Goal: Information Seeking & Learning: Learn about a topic

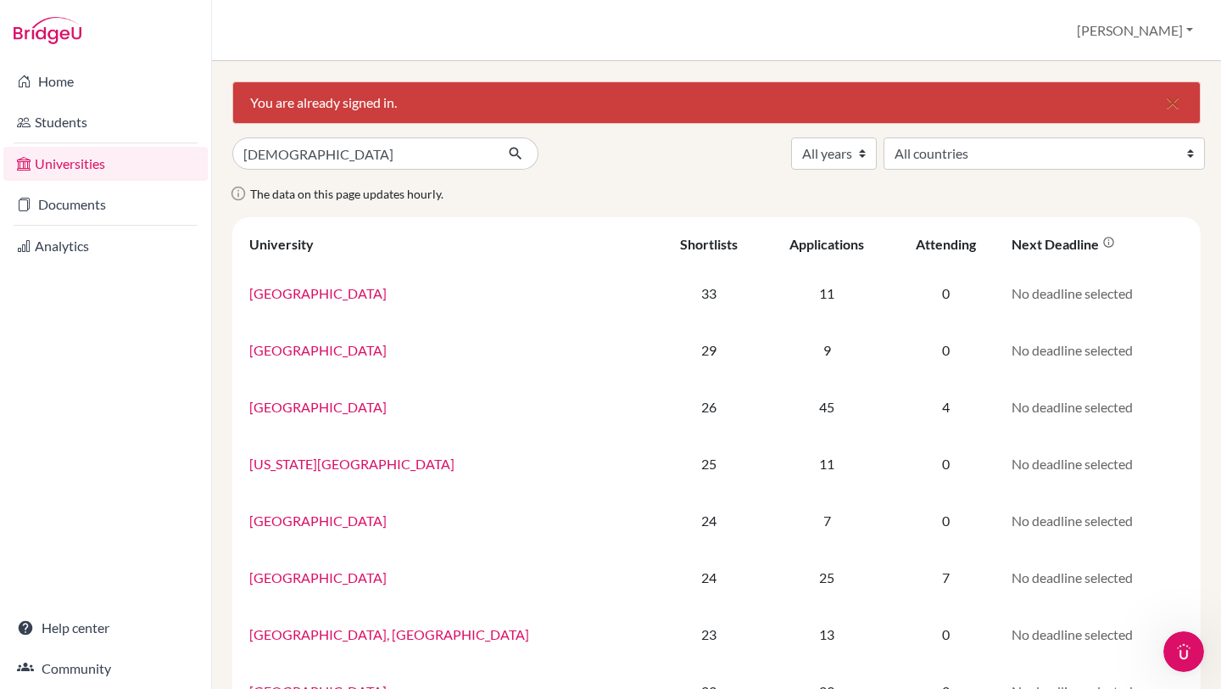
type input "sacro cuore"
click at [493, 137] on button "submit" at bounding box center [515, 153] width 45 height 32
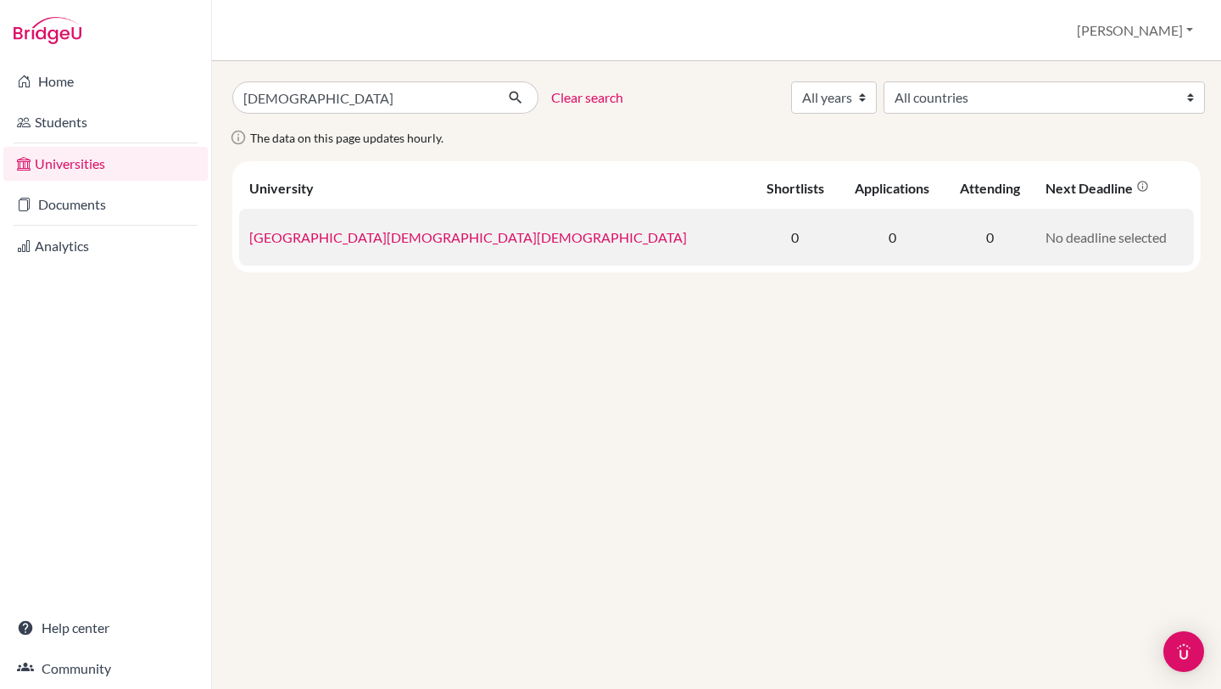
click at [397, 246] on td "[GEOGRAPHIC_DATA][DEMOGRAPHIC_DATA][DEMOGRAPHIC_DATA]" at bounding box center [495, 237] width 512 height 57
click at [394, 239] on link "[GEOGRAPHIC_DATA][DEMOGRAPHIC_DATA][DEMOGRAPHIC_DATA]" at bounding box center [468, 237] width 438 height 16
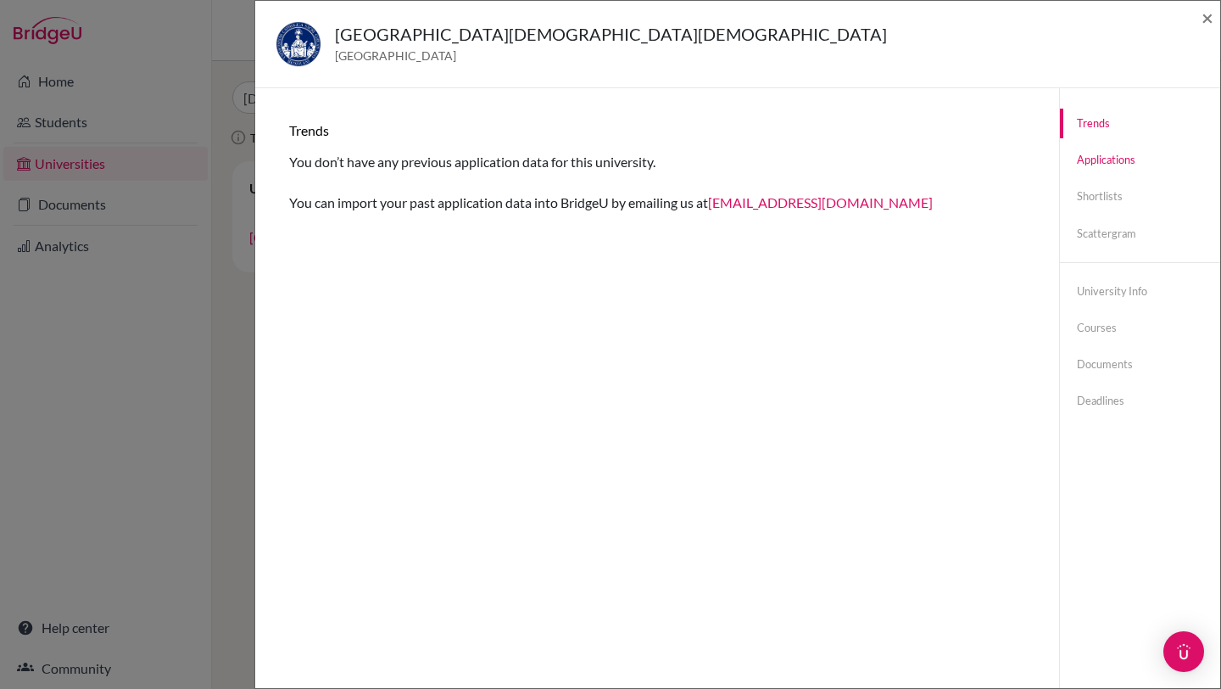
click at [1145, 155] on link "Applications" at bounding box center [1140, 160] width 160 height 30
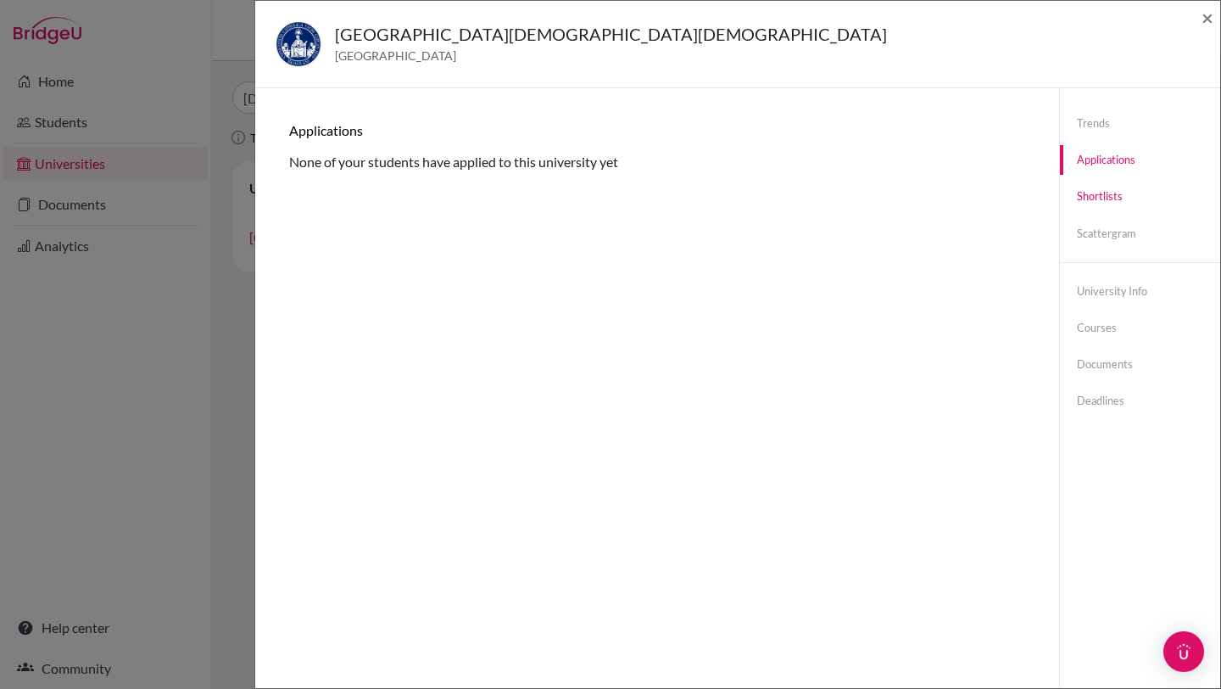
click at [1118, 209] on link "Shortlists" at bounding box center [1140, 196] width 160 height 30
click at [1120, 239] on link "Scattergram" at bounding box center [1140, 234] width 160 height 30
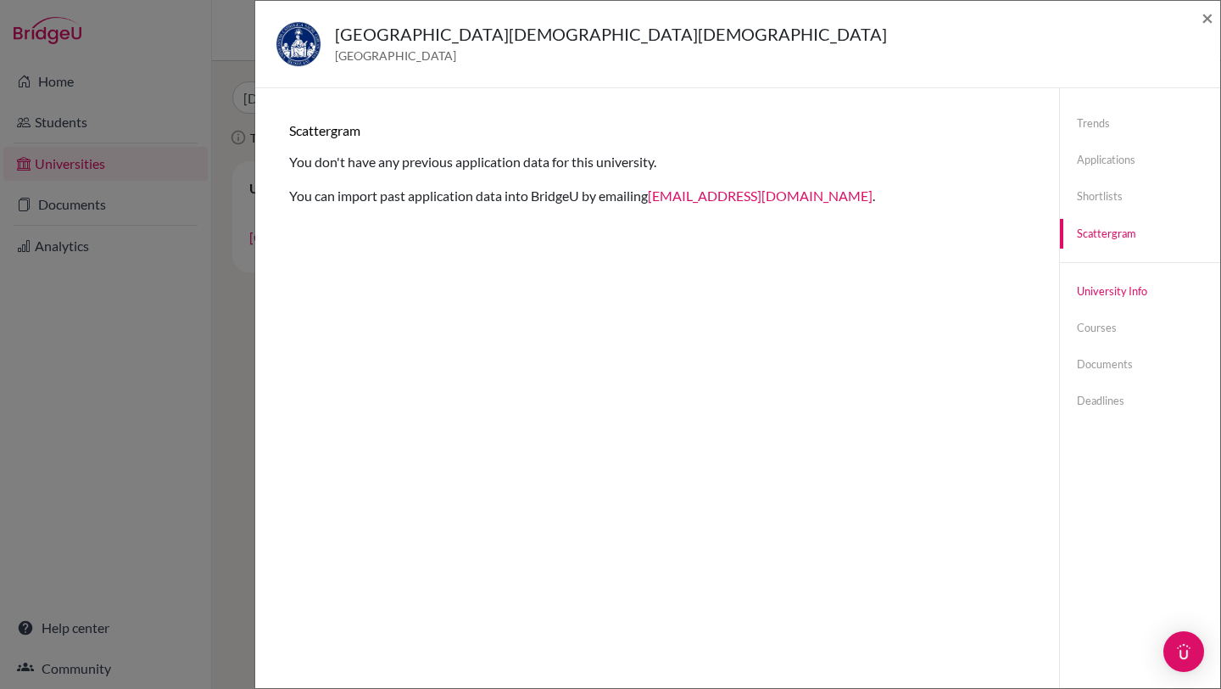
click at [1129, 293] on link "University info" at bounding box center [1140, 291] width 160 height 30
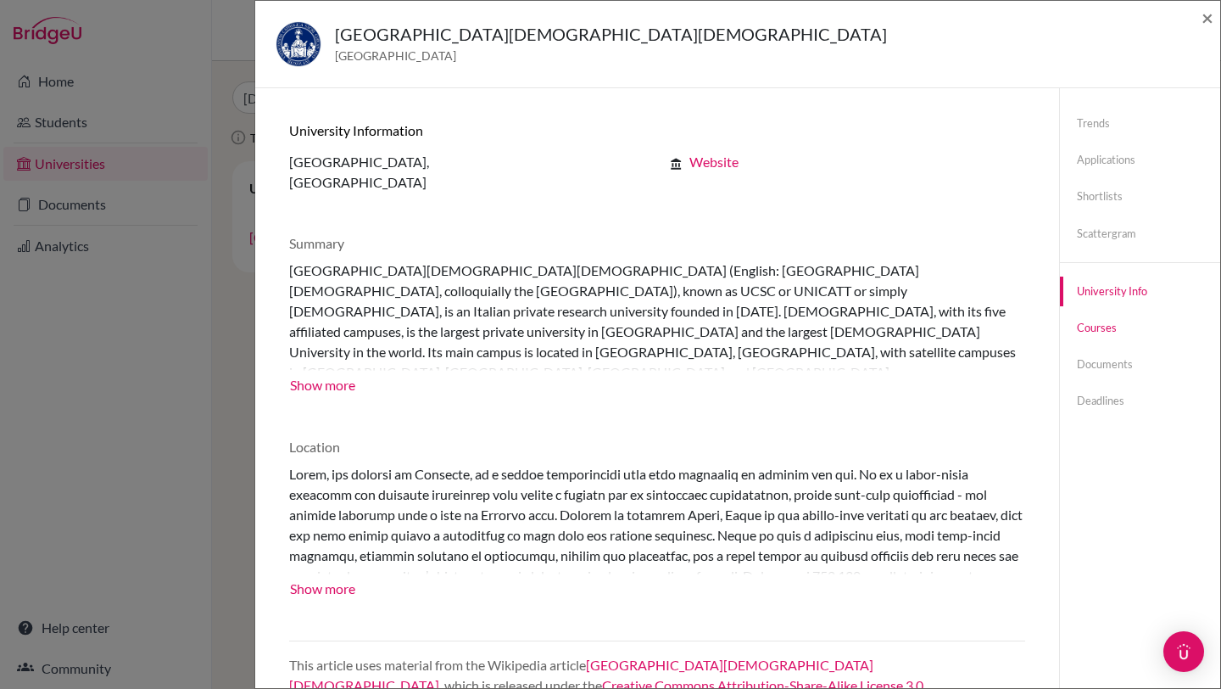
click at [1122, 335] on link "Courses" at bounding box center [1140, 328] width 160 height 30
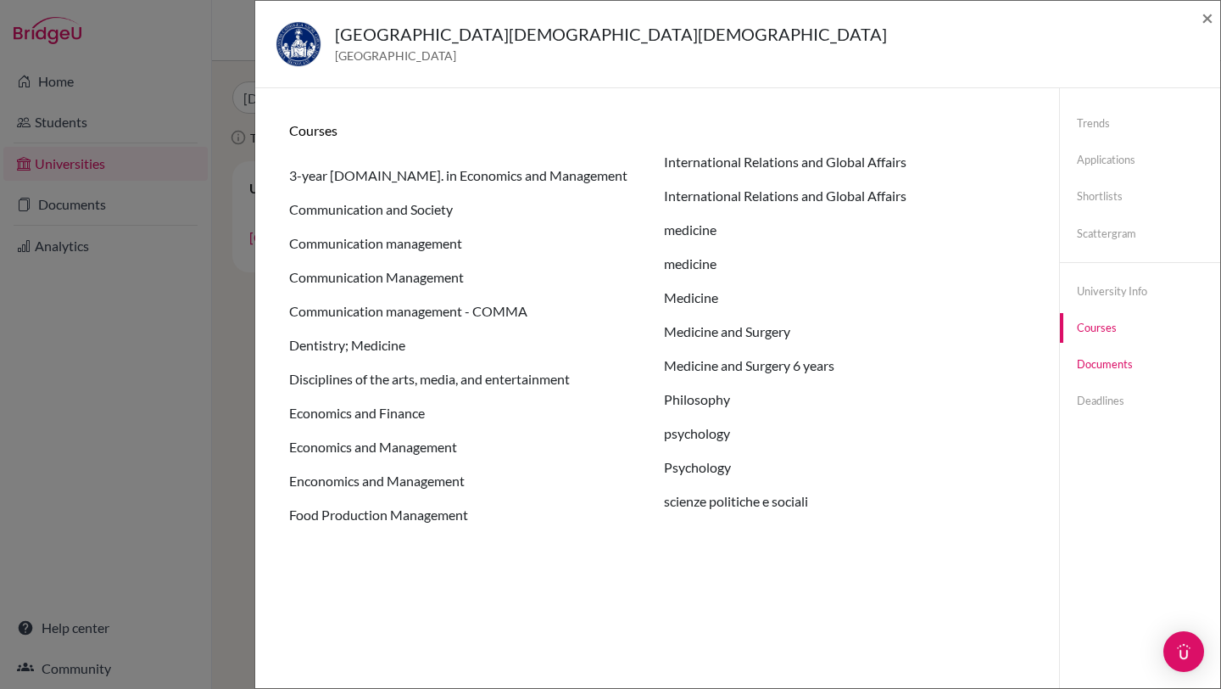
click at [1118, 355] on link "Documents" at bounding box center [1140, 364] width 160 height 30
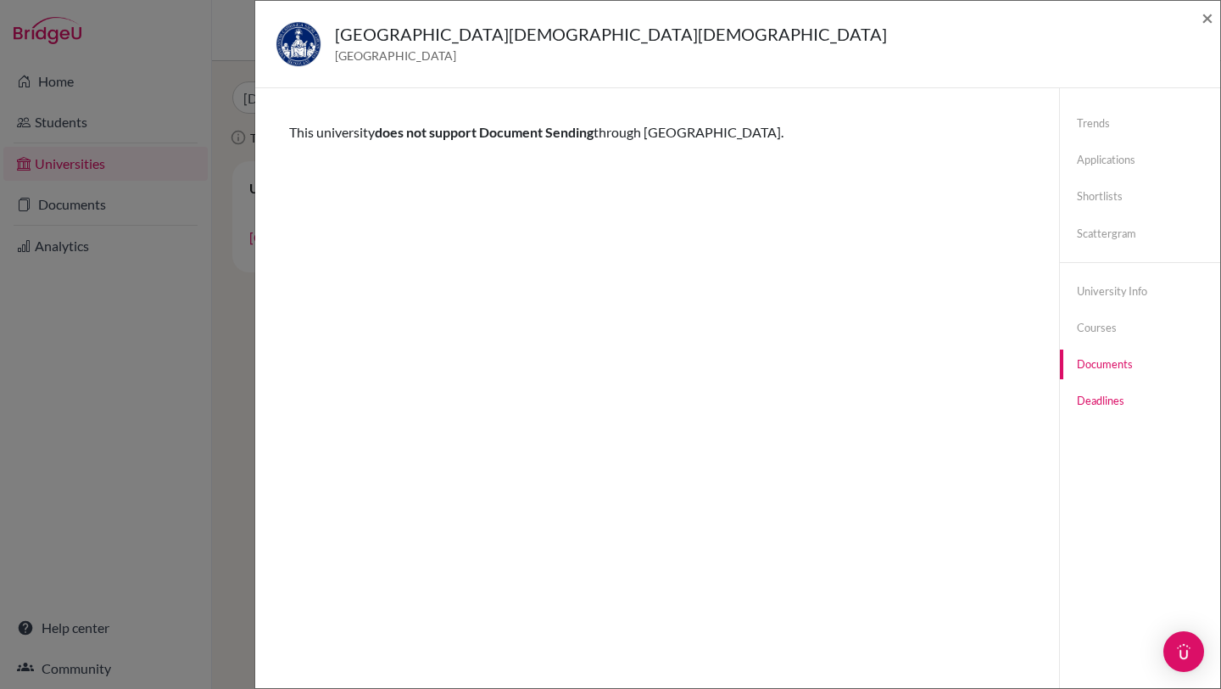
click at [1119, 394] on link "Deadlines" at bounding box center [1140, 401] width 160 height 30
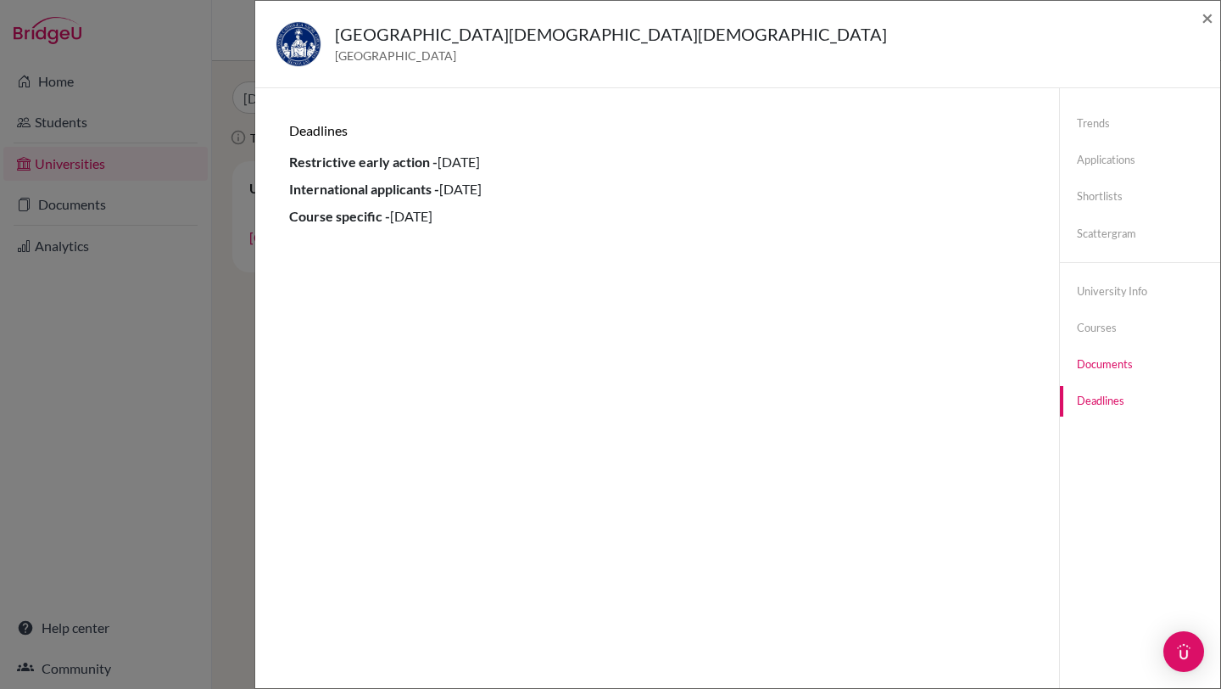
click at [1114, 369] on link "Documents" at bounding box center [1140, 364] width 160 height 30
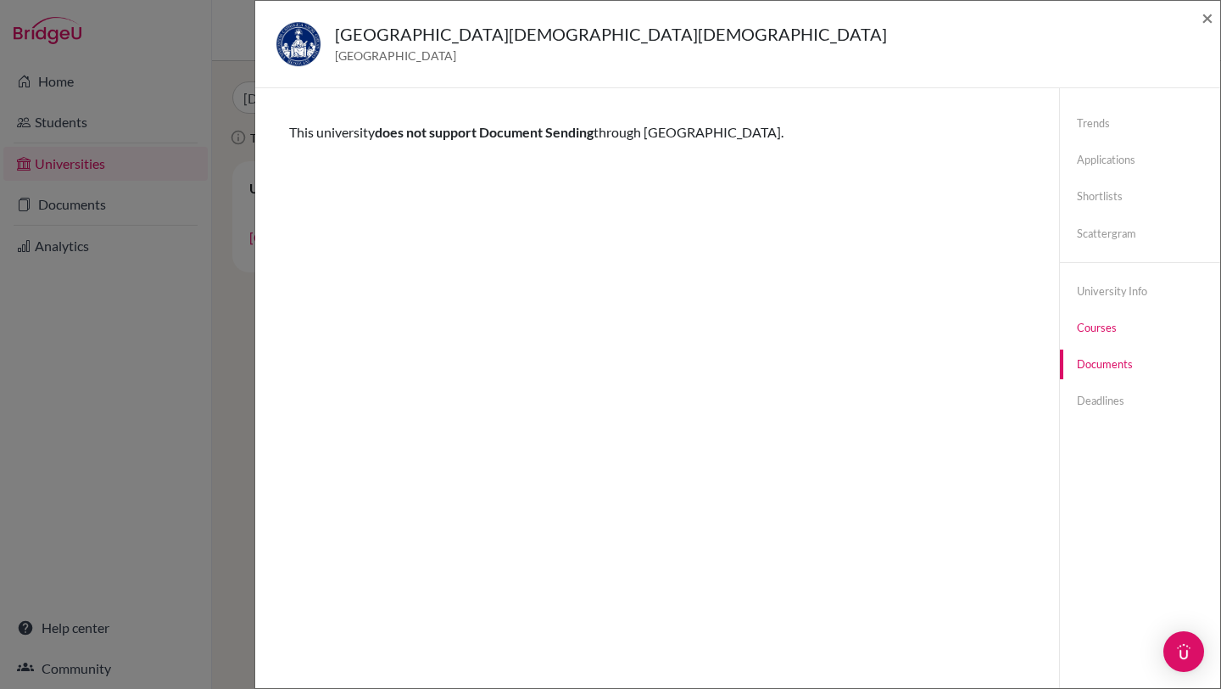
click at [1108, 340] on link "Courses" at bounding box center [1140, 328] width 160 height 30
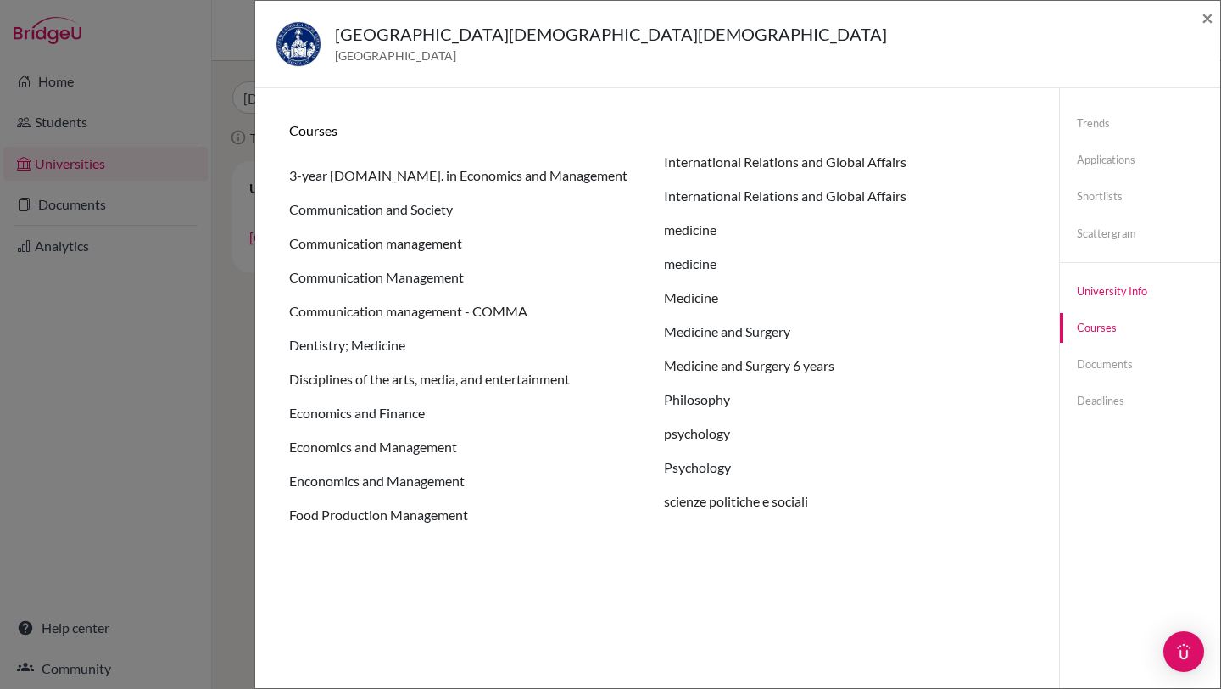
click at [1112, 293] on link "University info" at bounding box center [1140, 291] width 160 height 30
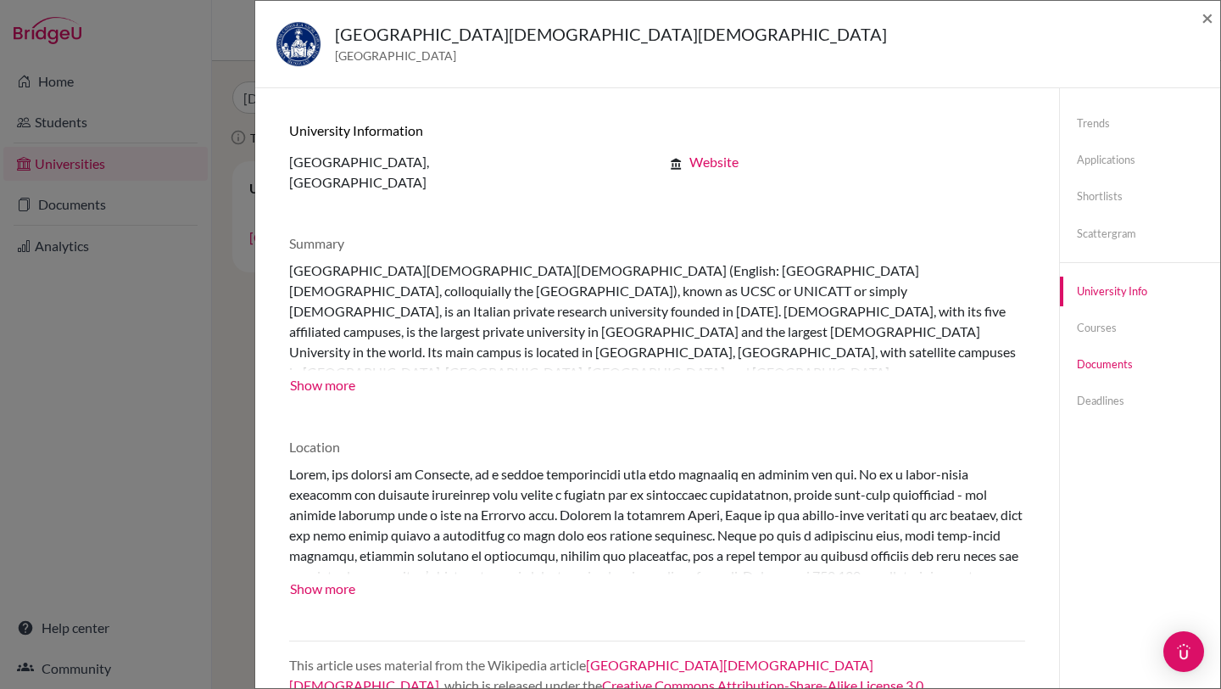
click at [1103, 371] on link "Documents" at bounding box center [1140, 364] width 160 height 30
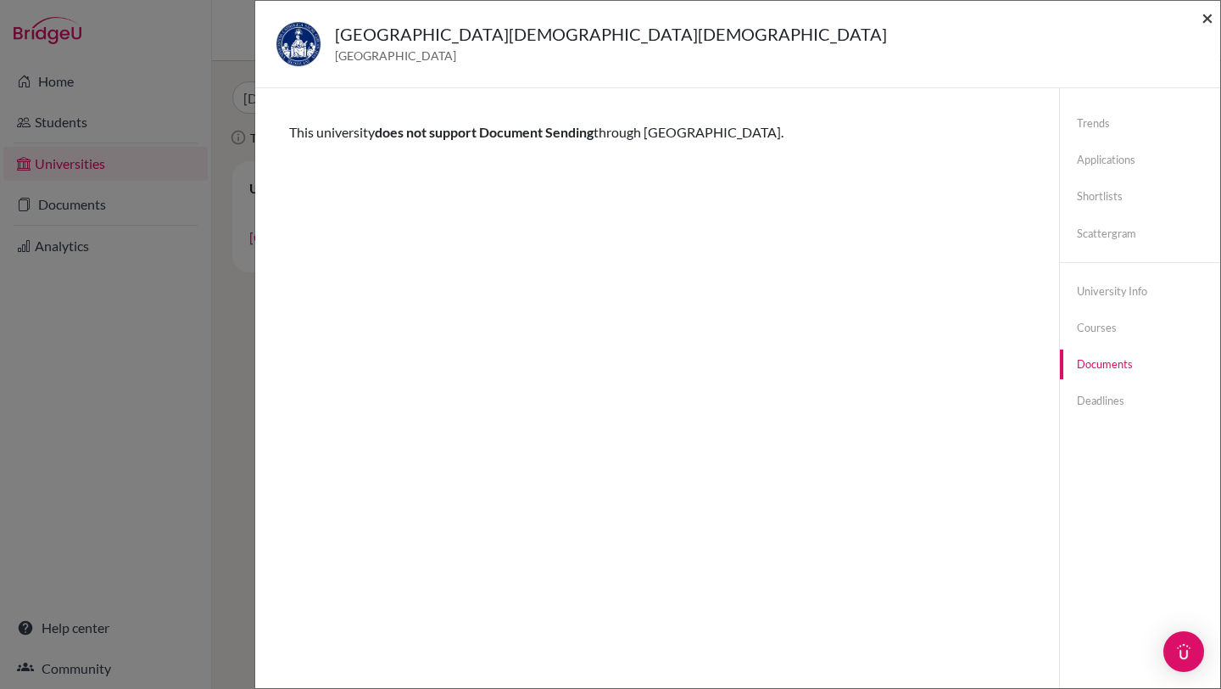
click at [1202, 26] on span "×" at bounding box center [1208, 17] width 12 height 25
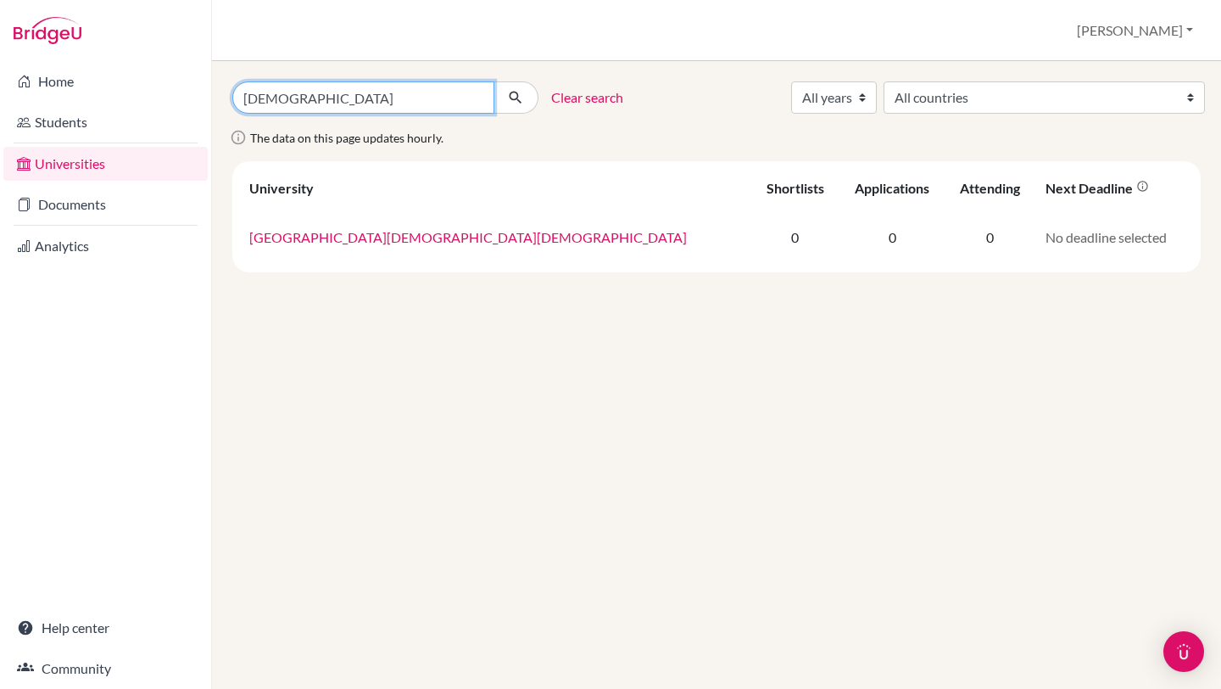
click at [455, 101] on input "sacro cuore" at bounding box center [363, 97] width 262 height 32
type input "s"
type input "francisco de vittoria"
click at [493, 81] on button "submit" at bounding box center [515, 97] width 45 height 32
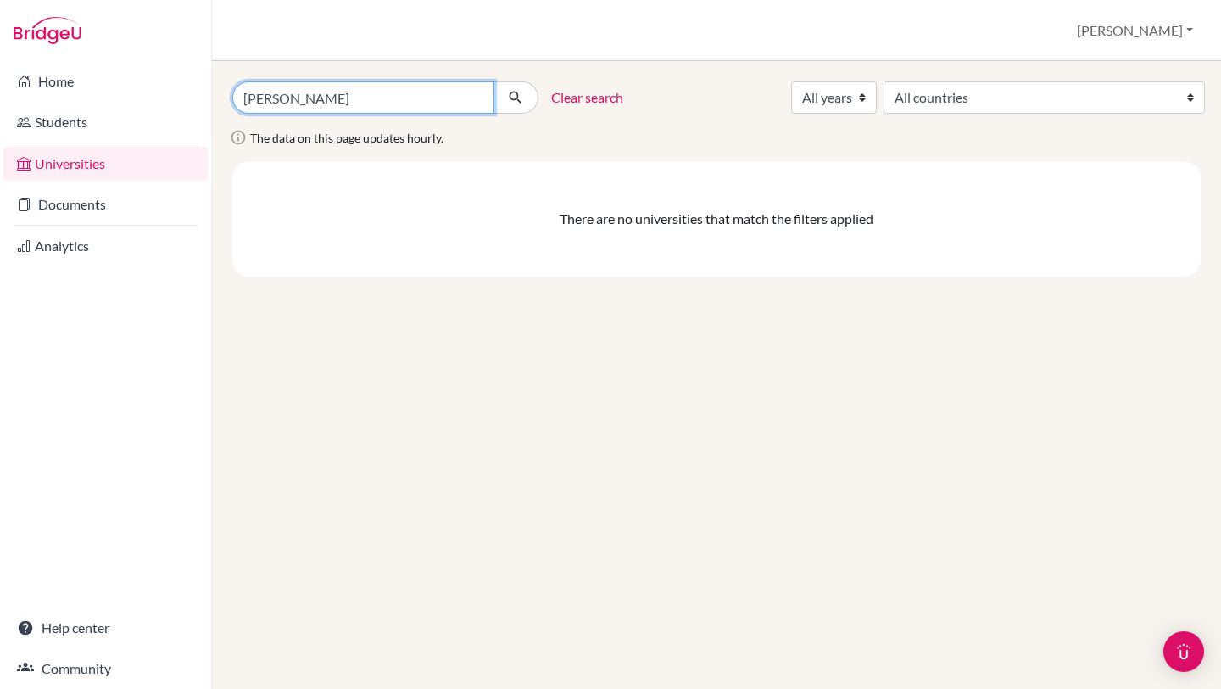
click at [410, 101] on input "francisco de vittoria" at bounding box center [363, 97] width 262 height 32
type input "francisco"
click at [493, 81] on button "submit" at bounding box center [515, 97] width 45 height 32
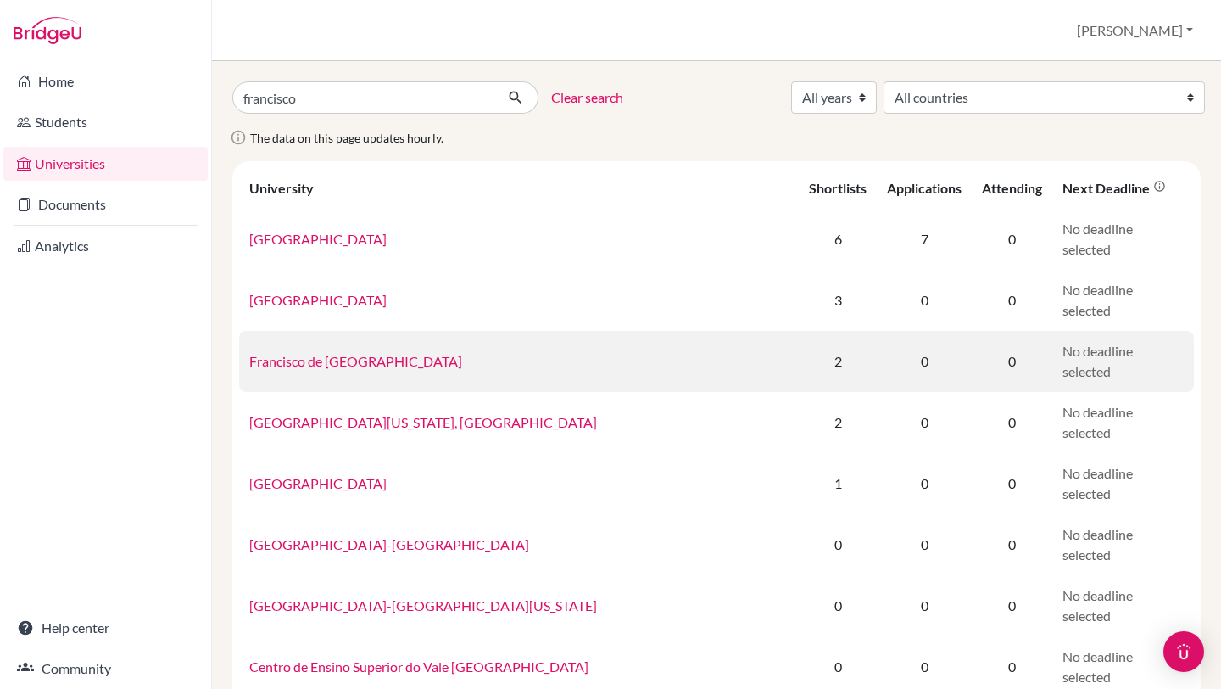
click at [361, 353] on link "Francisco de Vitoria University" at bounding box center [355, 361] width 213 height 16
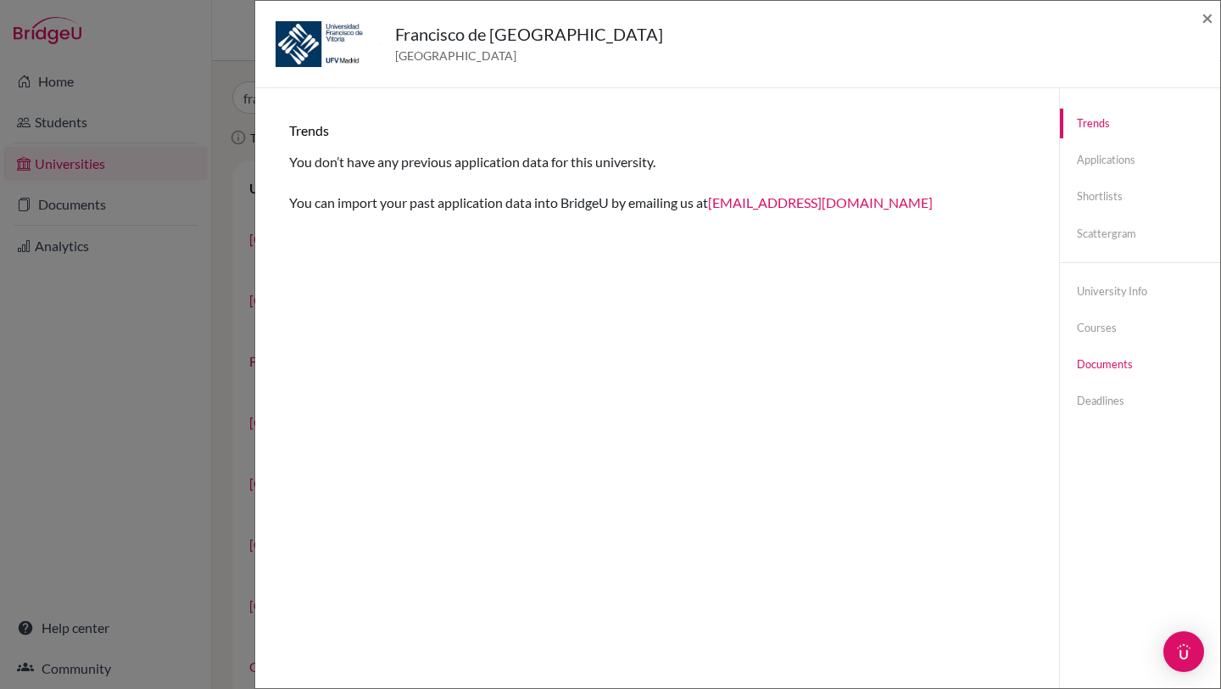
click at [1101, 370] on link "Documents" at bounding box center [1140, 364] width 160 height 30
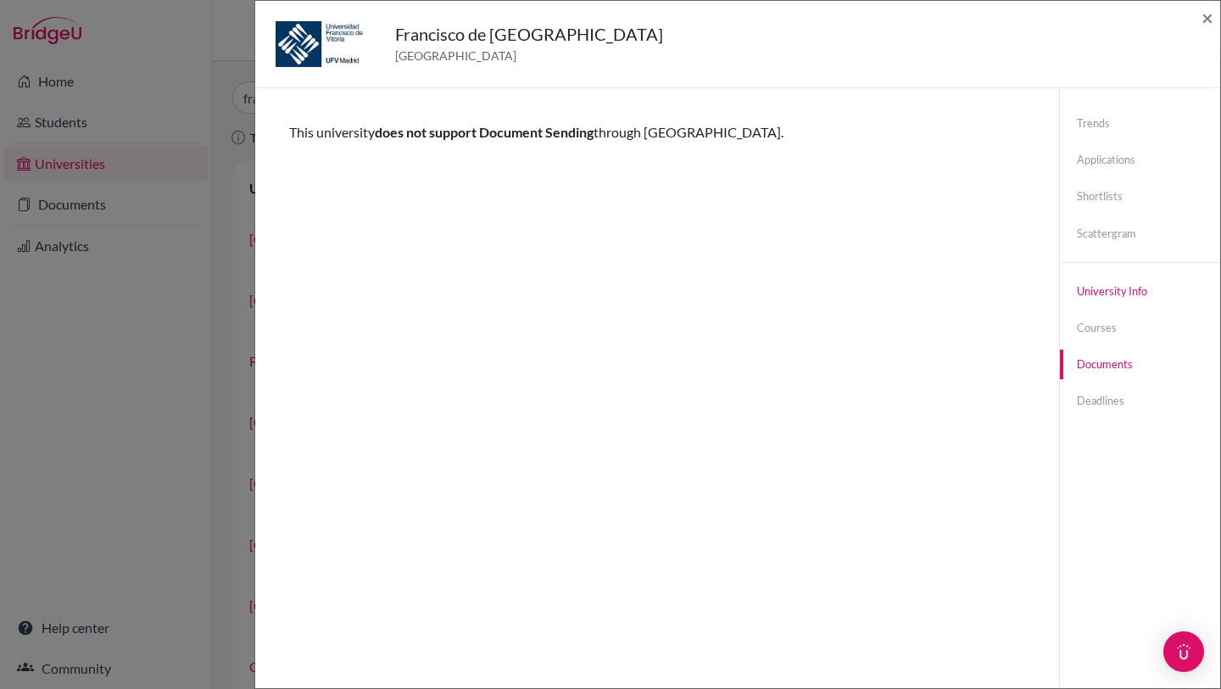
click at [1126, 292] on link "University info" at bounding box center [1140, 291] width 160 height 30
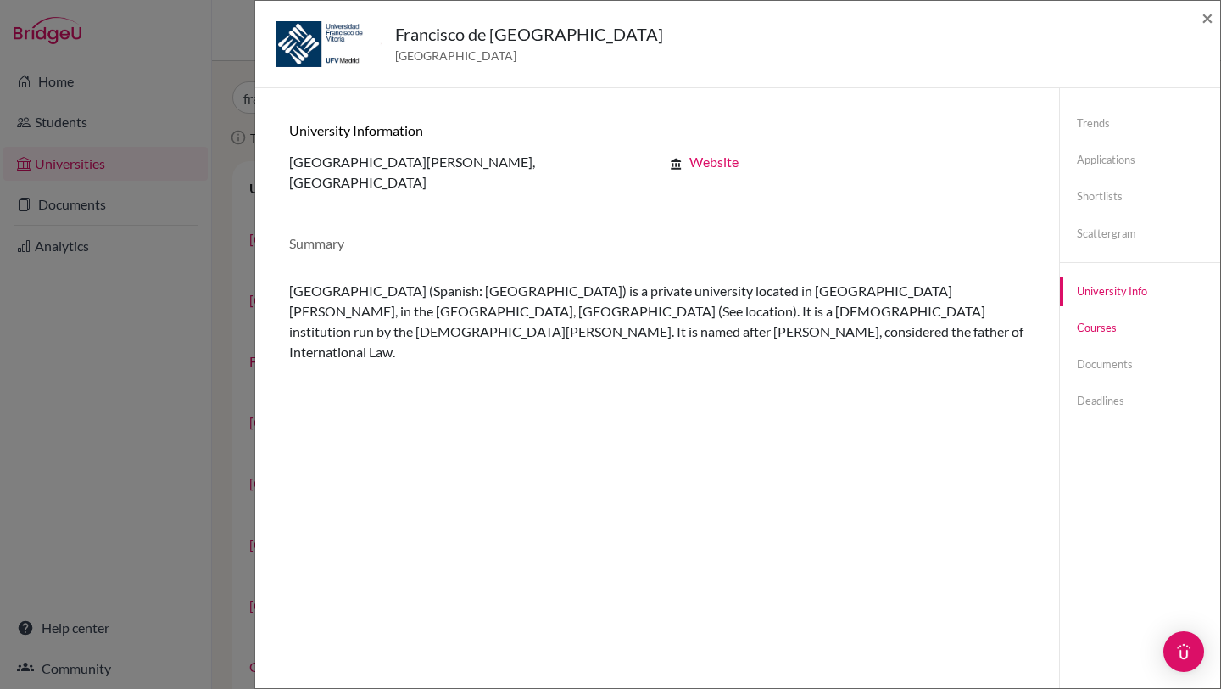
click at [1084, 329] on link "Courses" at bounding box center [1140, 328] width 160 height 30
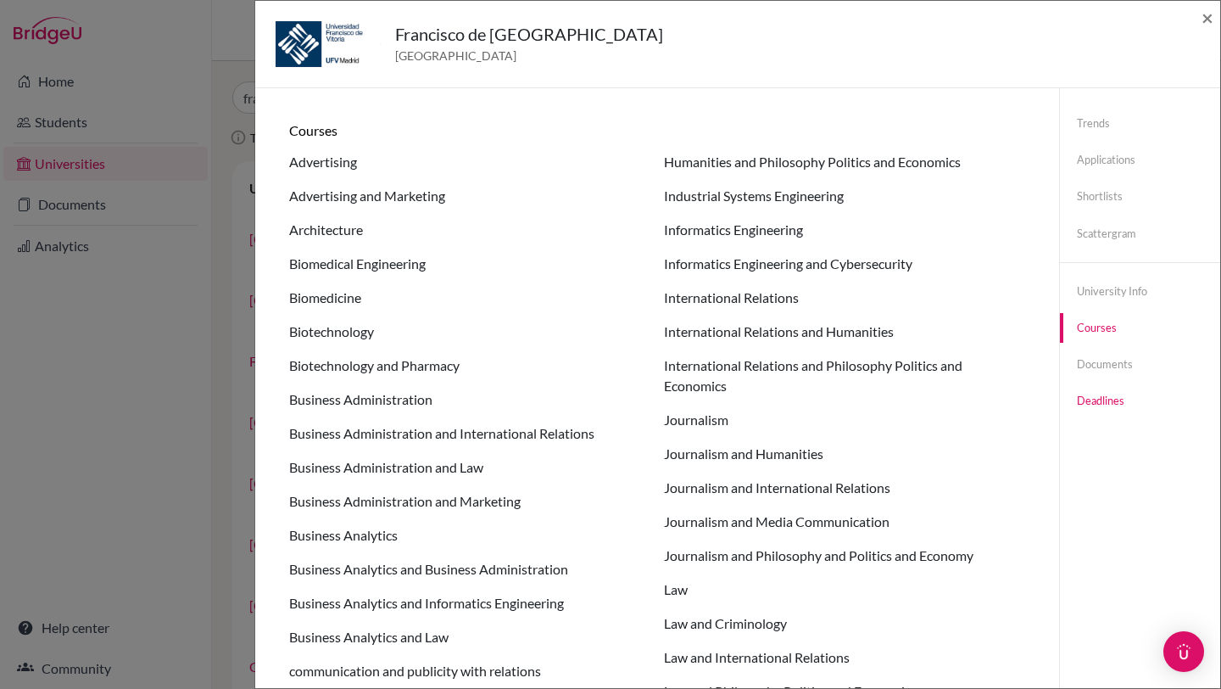
click at [1107, 401] on link "Deadlines" at bounding box center [1140, 401] width 160 height 30
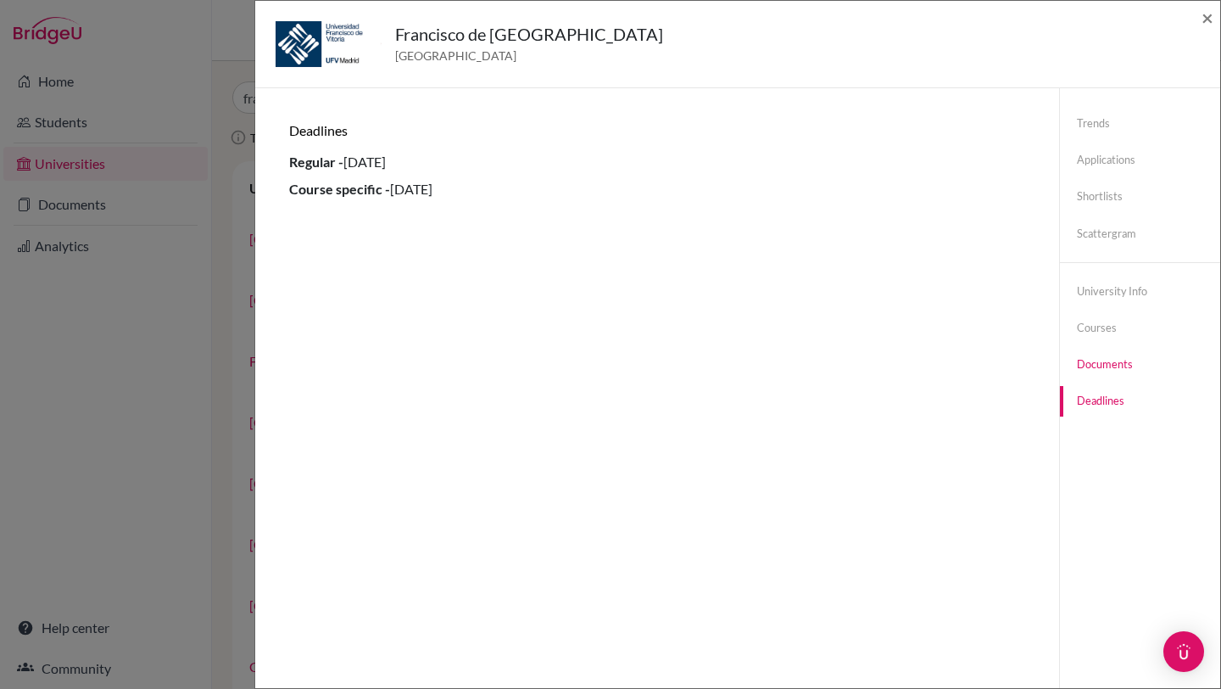
click at [1122, 369] on link "Documents" at bounding box center [1140, 364] width 160 height 30
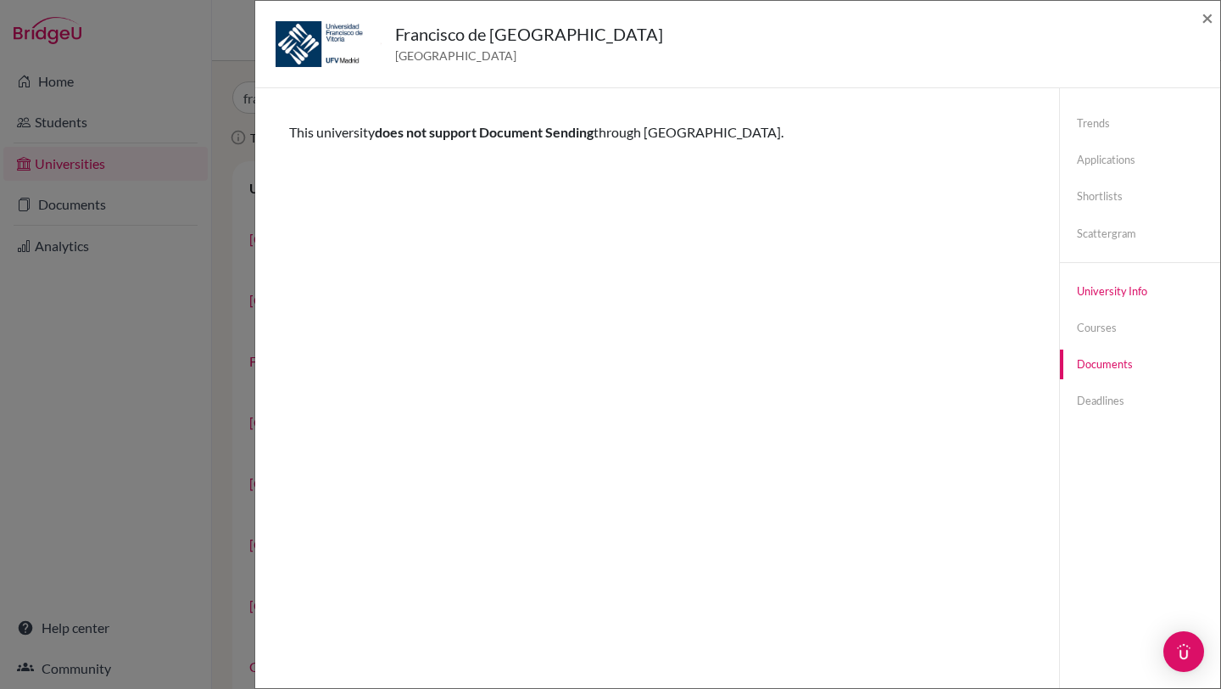
click at [1125, 296] on link "University info" at bounding box center [1140, 291] width 160 height 30
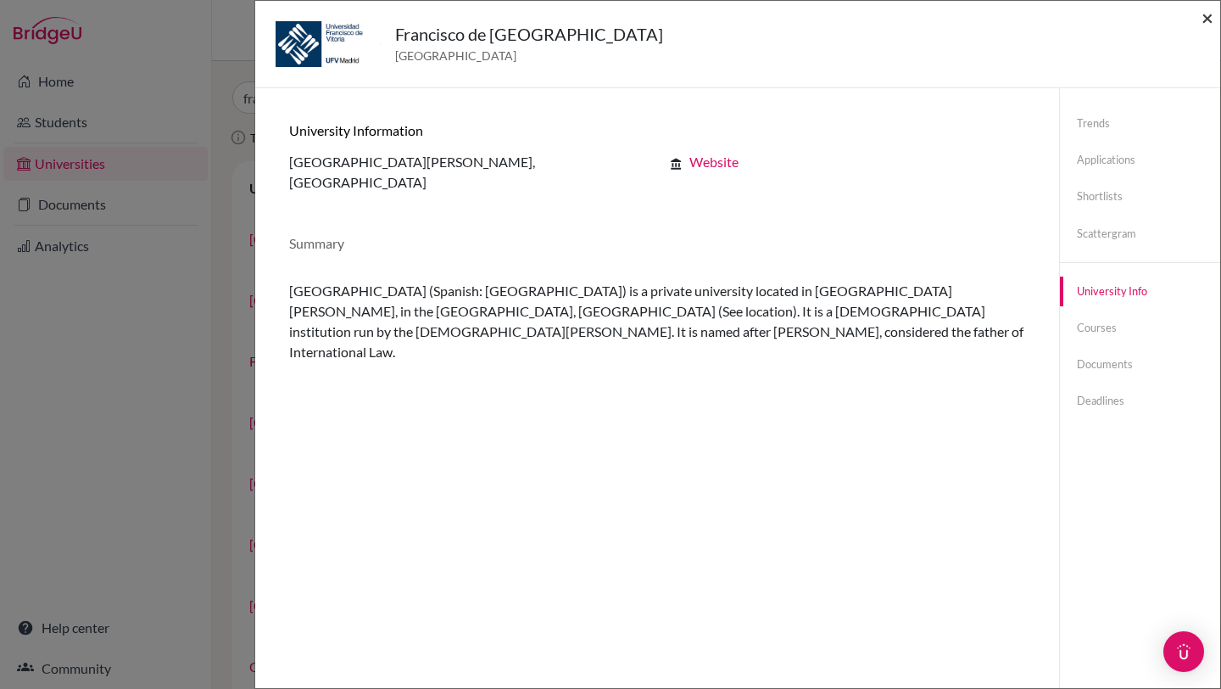
click at [1203, 18] on span "×" at bounding box center [1208, 17] width 12 height 25
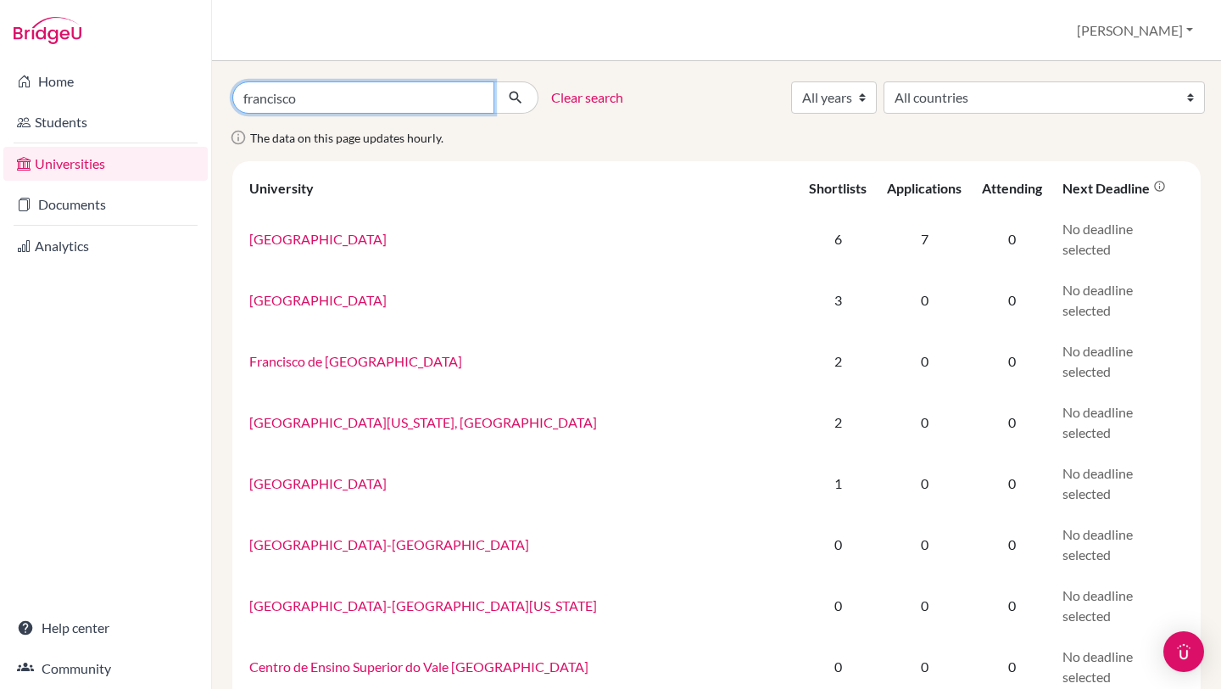
click at [384, 107] on input "francisco" at bounding box center [363, 97] width 262 height 32
type input "f"
type input "[PERSON_NAME]"
click at [493, 81] on button "submit" at bounding box center [515, 97] width 45 height 32
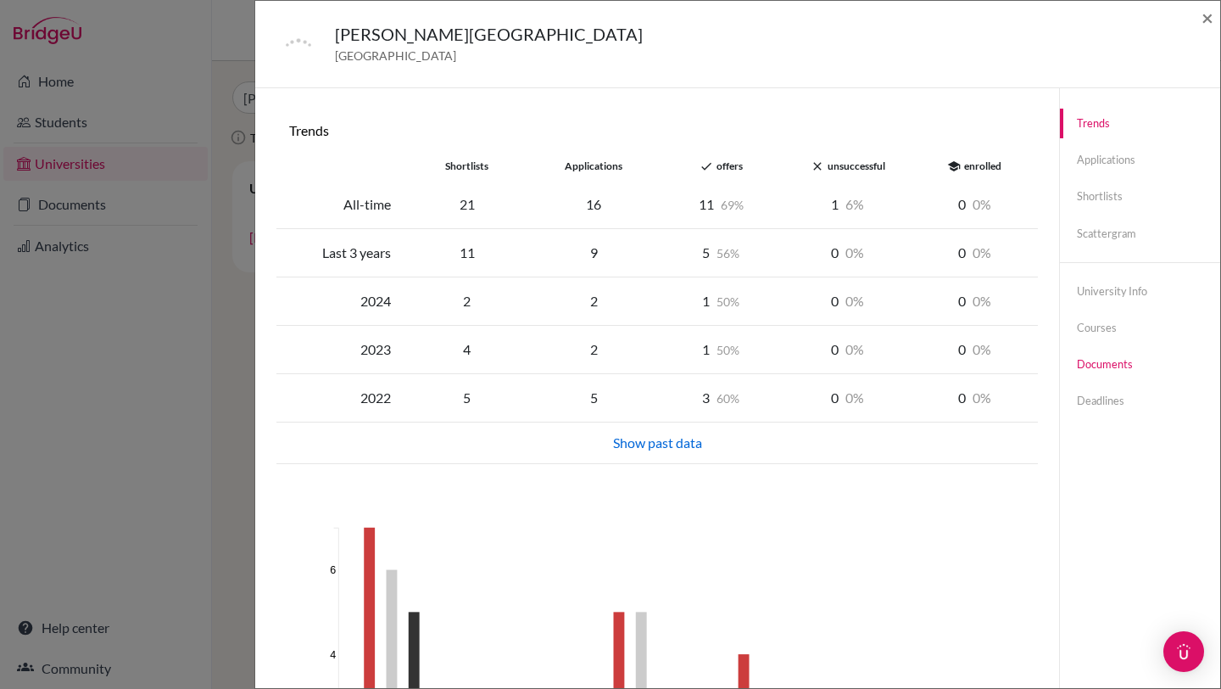
click at [1103, 364] on link "Documents" at bounding box center [1140, 364] width 160 height 30
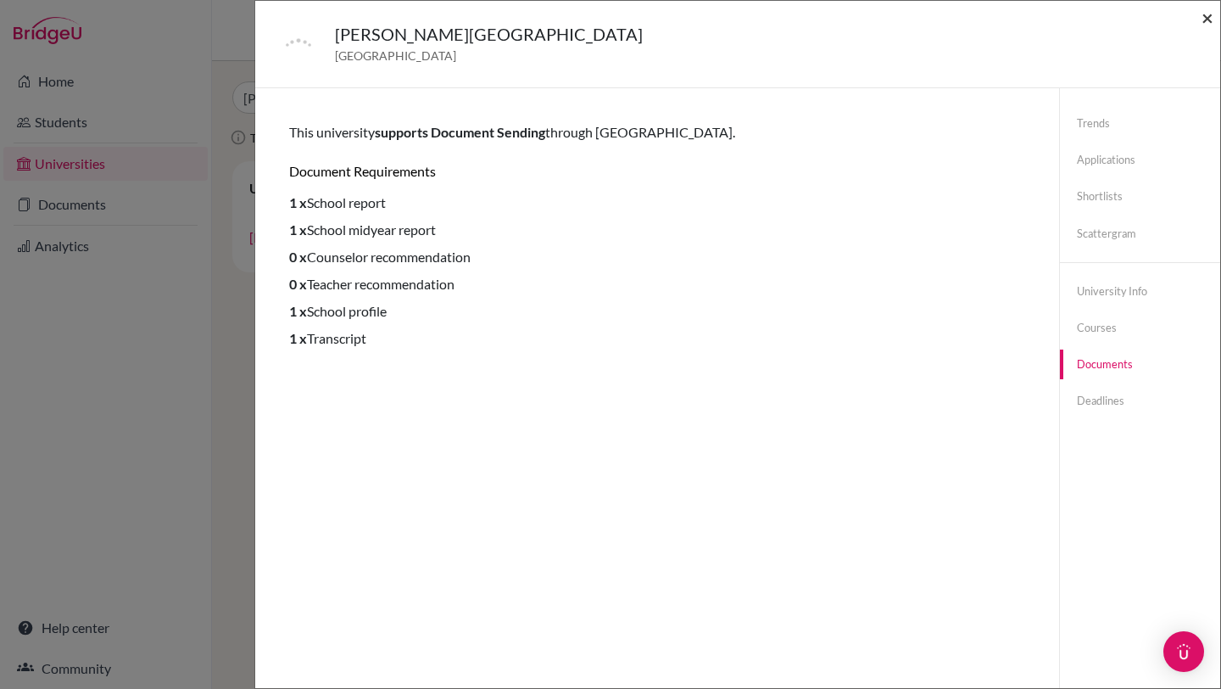
click at [1207, 22] on span "×" at bounding box center [1208, 17] width 12 height 25
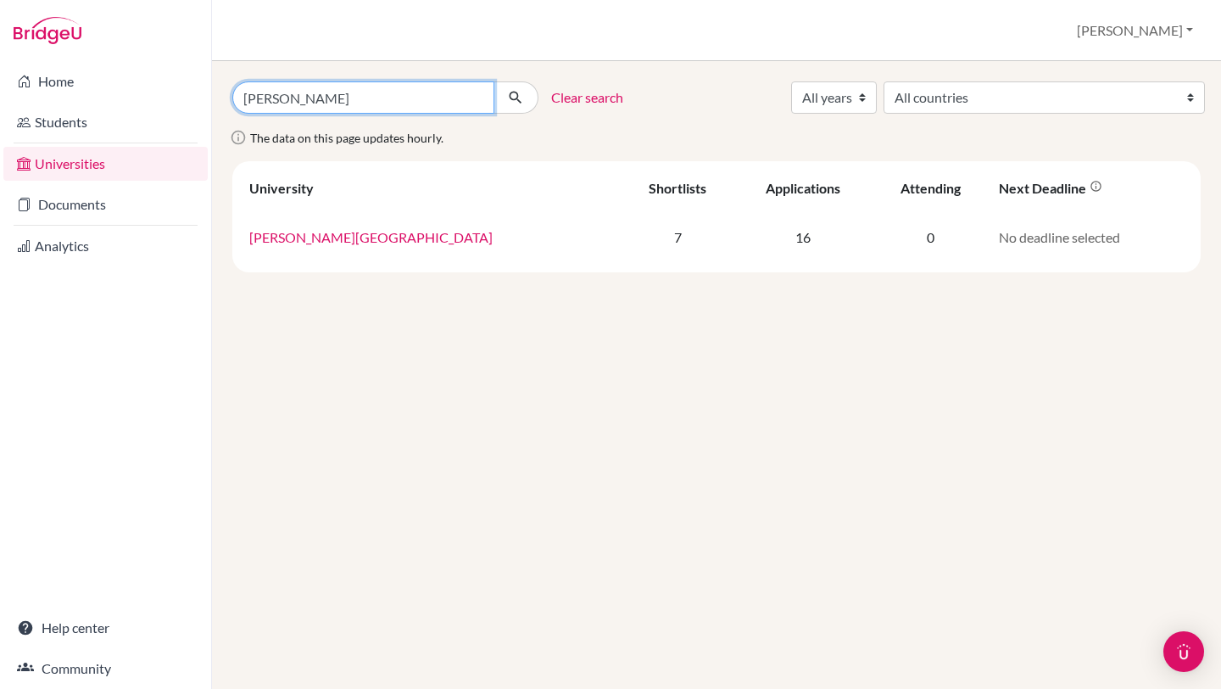
click at [372, 105] on input "[PERSON_NAME]" at bounding box center [363, 97] width 262 height 32
type input "l"
